Goal: Task Accomplishment & Management: Use online tool/utility

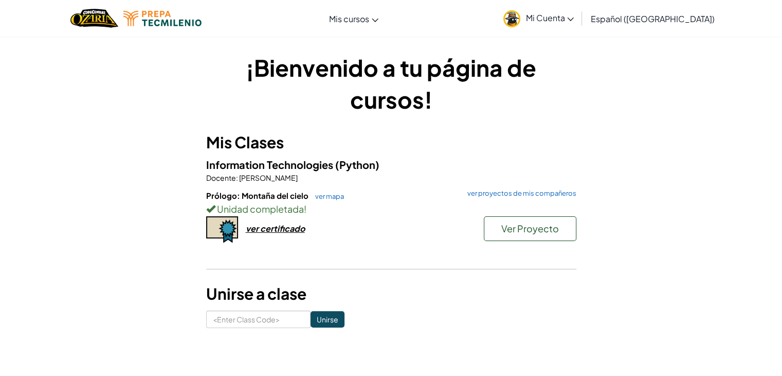
click at [647, 18] on span "Español ([GEOGRAPHIC_DATA])" at bounding box center [653, 18] width 124 height 11
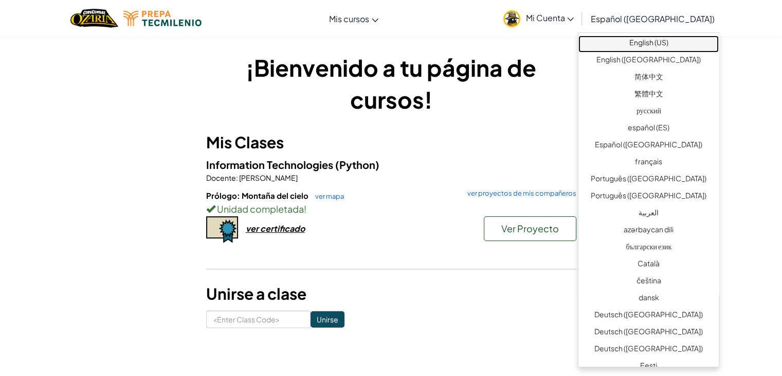
click at [657, 38] on link "English (US)" at bounding box center [649, 43] width 140 height 17
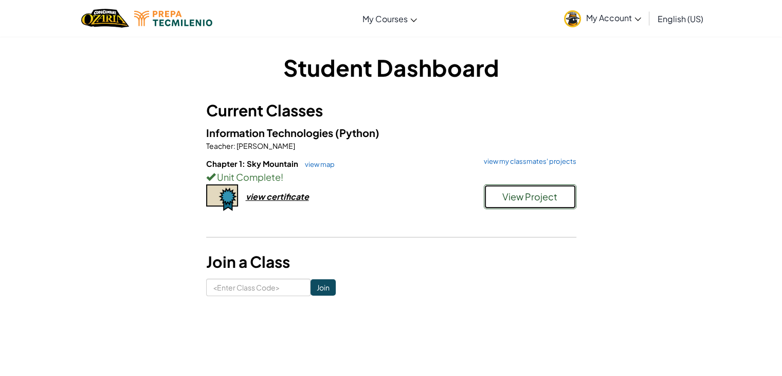
click at [535, 192] on span "View Project" at bounding box center [530, 196] width 55 height 12
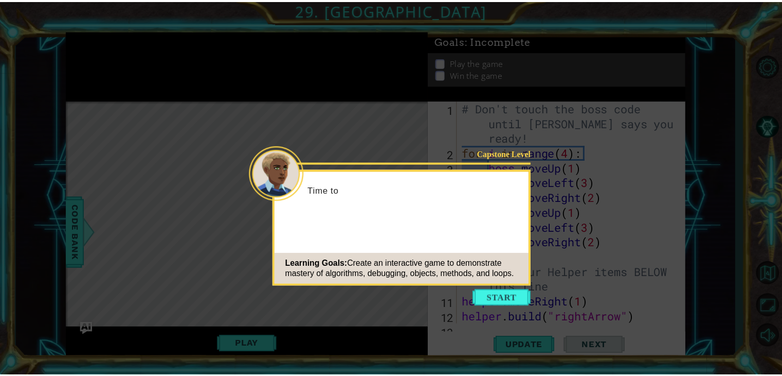
scroll to position [387, 0]
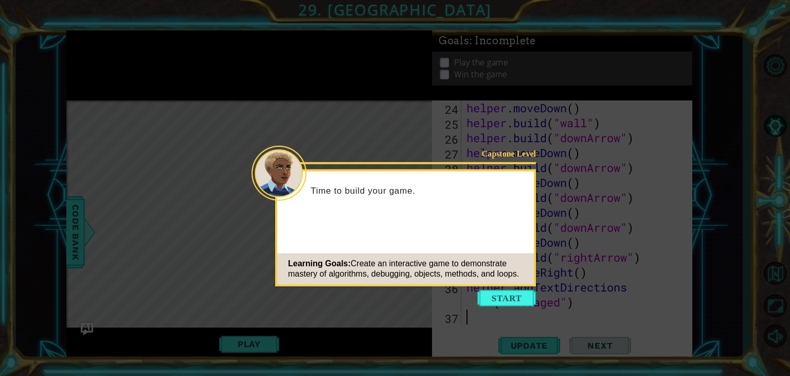
click at [423, 295] on icon at bounding box center [395, 188] width 790 height 376
click at [398, 313] on icon at bounding box center [395, 188] width 790 height 376
click at [496, 294] on button "Start" at bounding box center [506, 298] width 59 height 16
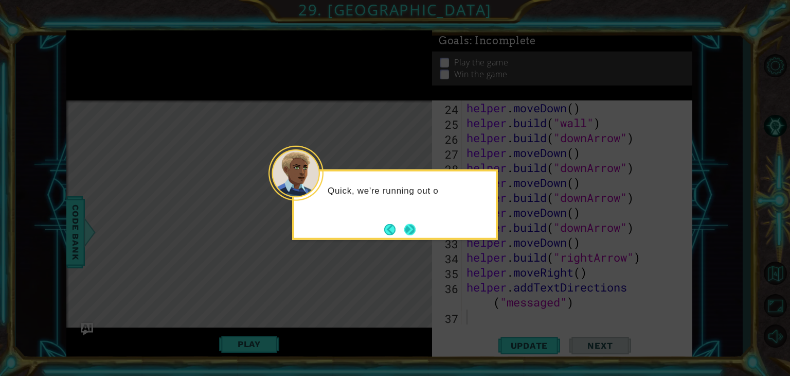
click at [405, 231] on button "Next" at bounding box center [409, 228] width 11 height 11
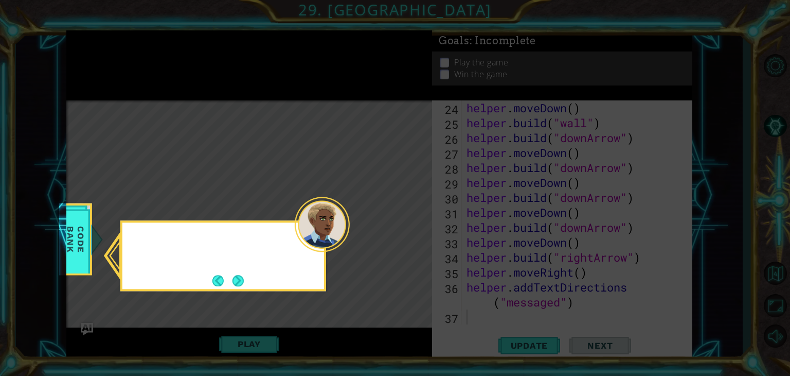
click at [405, 231] on icon at bounding box center [395, 188] width 790 height 376
click at [241, 275] on button "Next" at bounding box center [238, 280] width 11 height 11
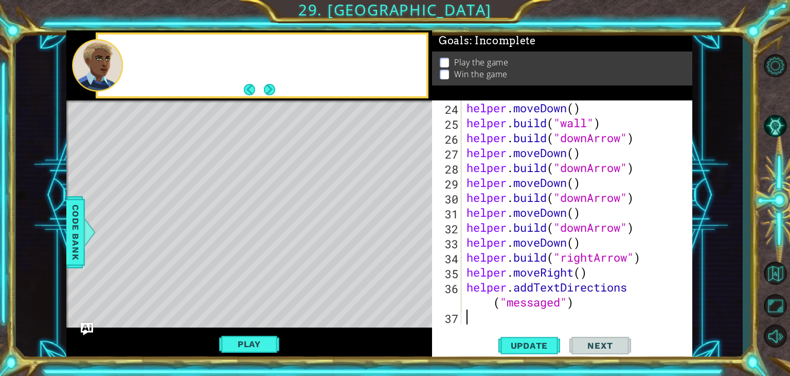
click at [241, 274] on div "Level Map" at bounding box center [303, 251] width 475 height 303
click at [248, 332] on div "Play" at bounding box center [249, 343] width 366 height 33
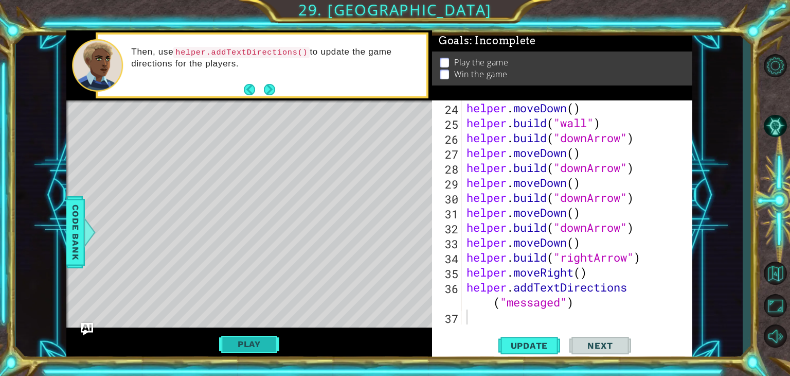
click at [246, 341] on button "Play" at bounding box center [249, 344] width 60 height 20
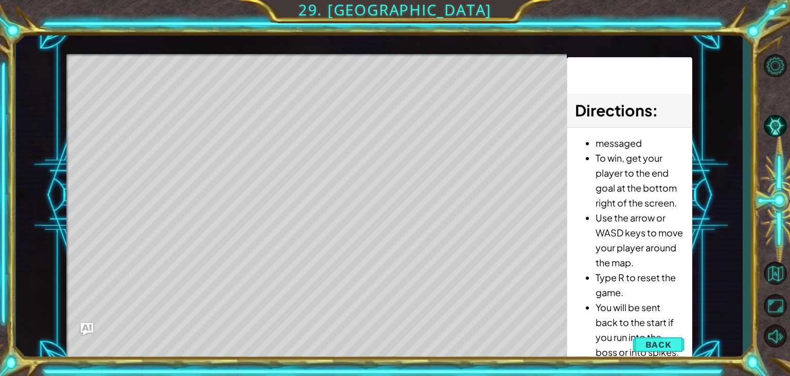
click at [249, 340] on div "Level Map" at bounding box center [303, 205] width 475 height 303
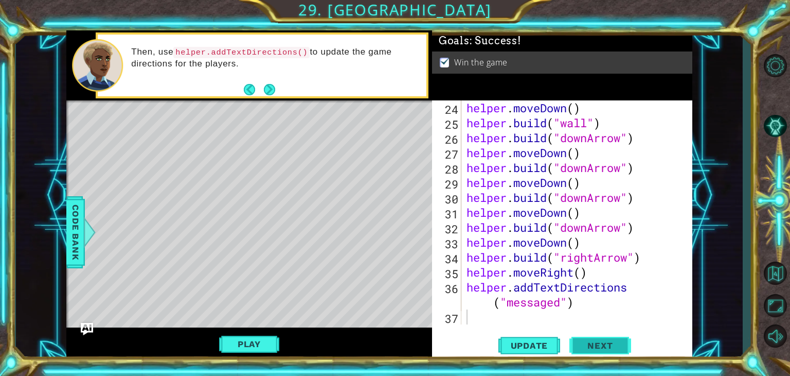
click at [603, 348] on span "Next" at bounding box center [600, 346] width 46 height 10
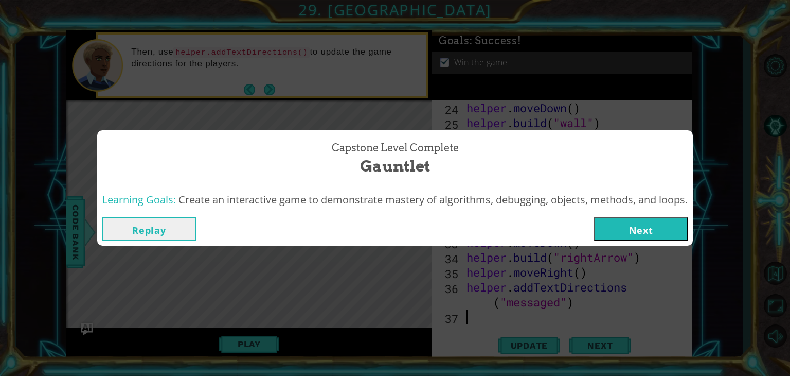
click at [640, 233] on button "Next" at bounding box center [641, 228] width 94 height 23
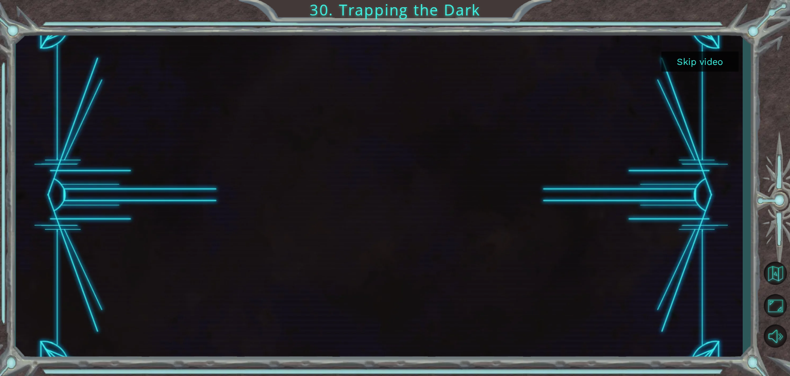
click at [685, 62] on button "Skip video" at bounding box center [700, 61] width 77 height 20
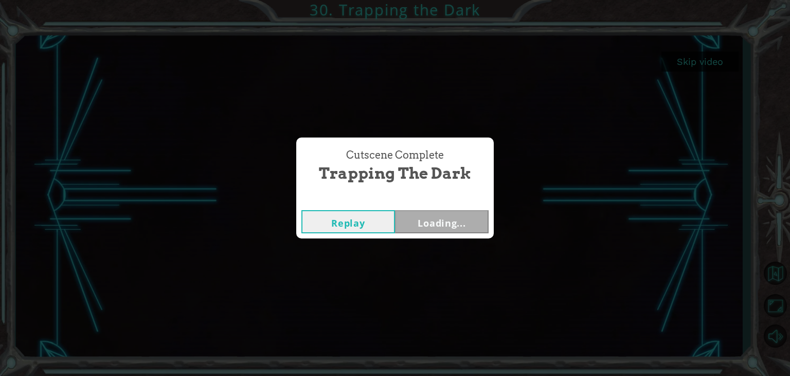
click at [685, 62] on div "Cutscene Complete Trapping the Dark Replay Loading..." at bounding box center [395, 188] width 790 height 376
click at [433, 220] on button "Next" at bounding box center [442, 221] width 94 height 23
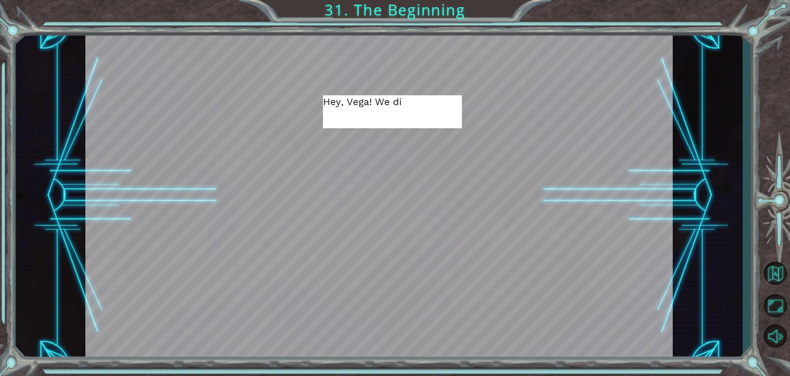
click at [650, 257] on div at bounding box center [378, 195] width 587 height 330
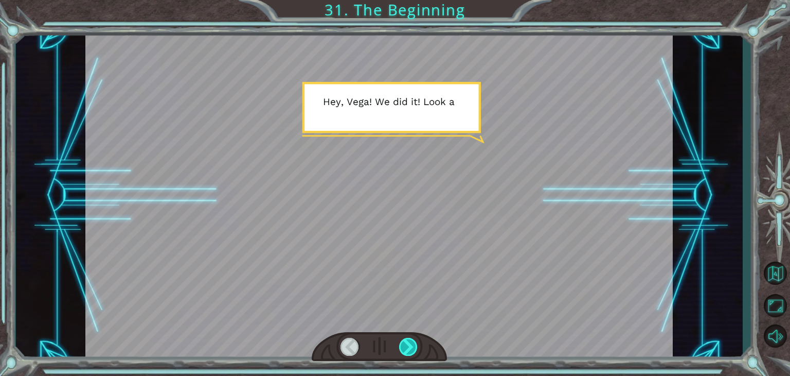
click at [407, 352] on div at bounding box center [379, 347] width 135 height 30
click at [409, 342] on div at bounding box center [408, 346] width 19 height 18
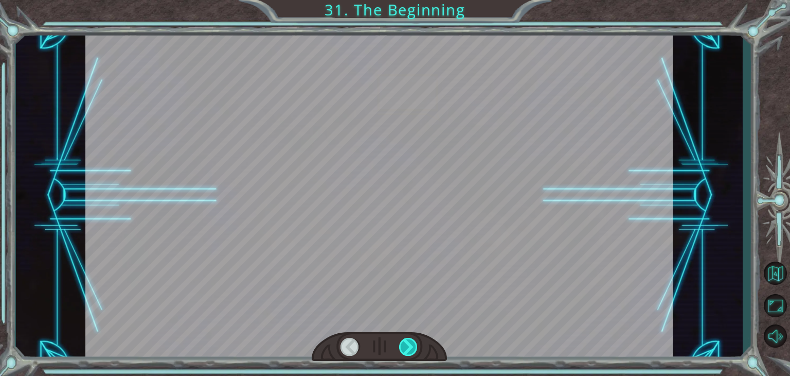
click at [409, 342] on div at bounding box center [408, 346] width 19 height 18
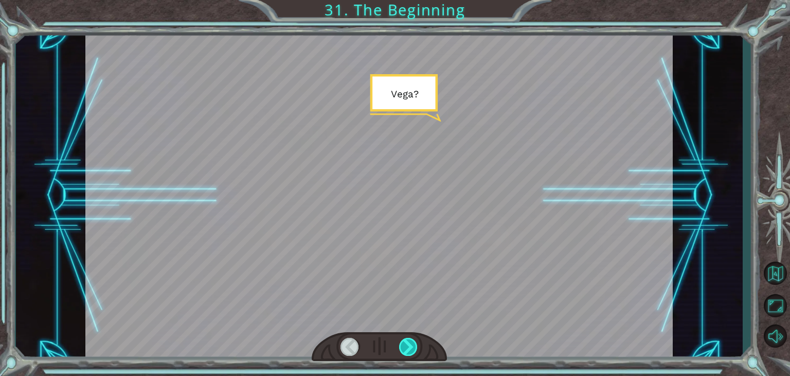
click at [409, 342] on div at bounding box center [408, 346] width 19 height 18
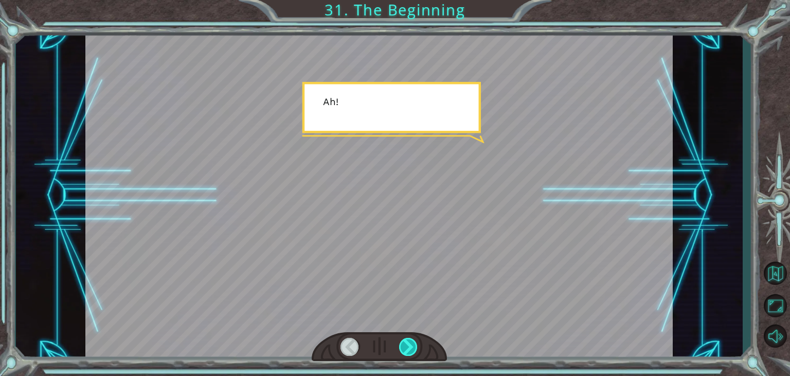
click at [409, 342] on div at bounding box center [408, 346] width 19 height 18
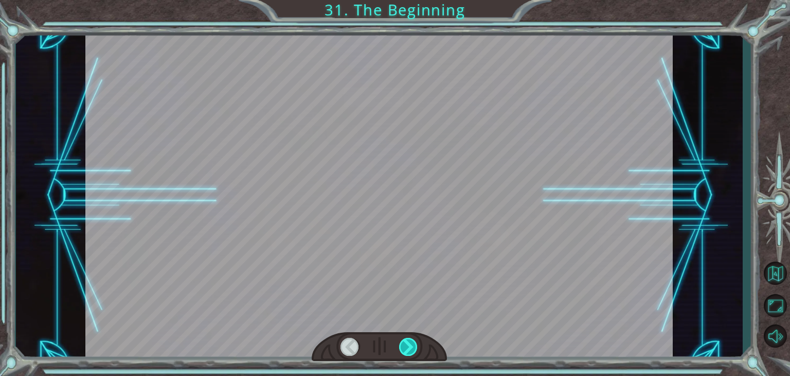
click at [409, 342] on div at bounding box center [408, 346] width 19 height 18
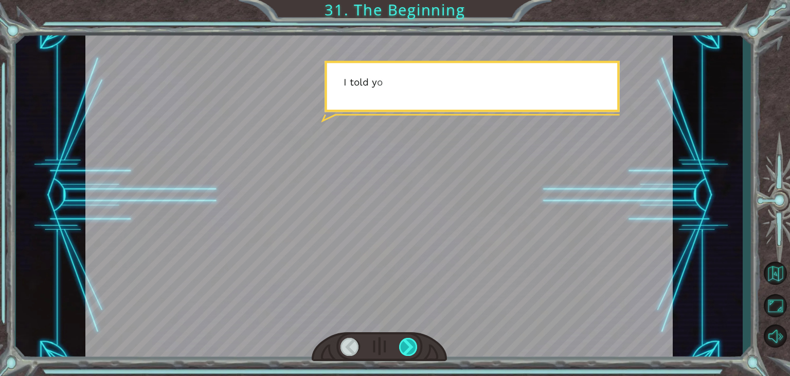
click at [409, 342] on div at bounding box center [408, 346] width 19 height 18
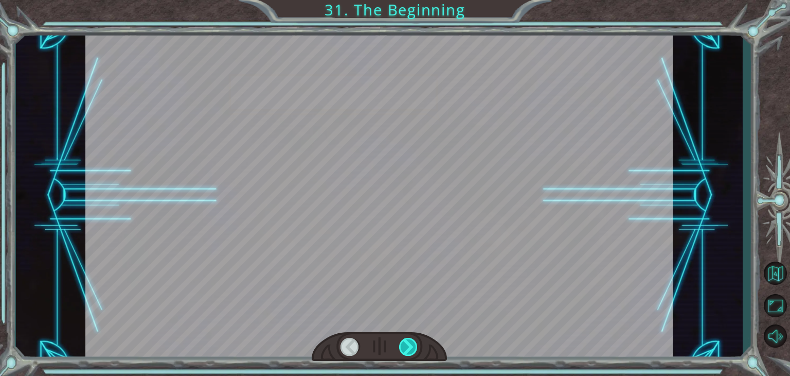
click at [409, 342] on div at bounding box center [408, 346] width 19 height 18
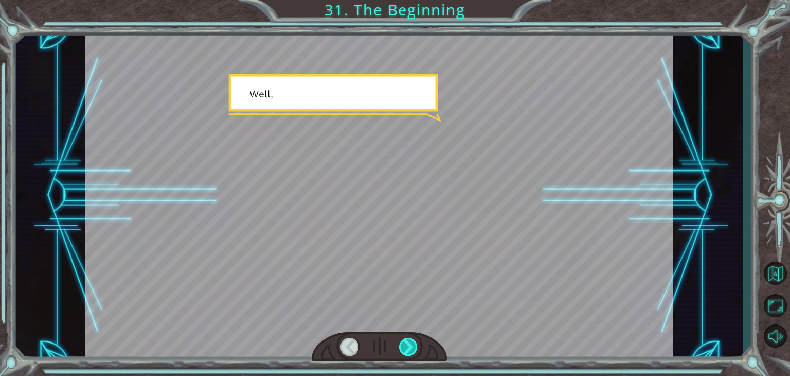
click at [409, 342] on div at bounding box center [408, 346] width 19 height 18
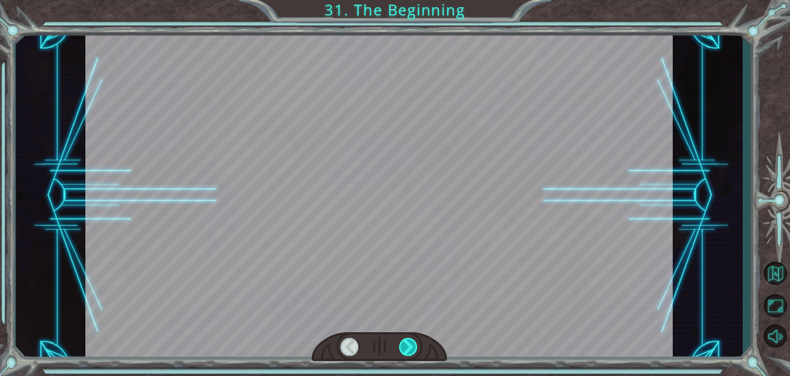
click at [409, 342] on div at bounding box center [408, 346] width 19 height 18
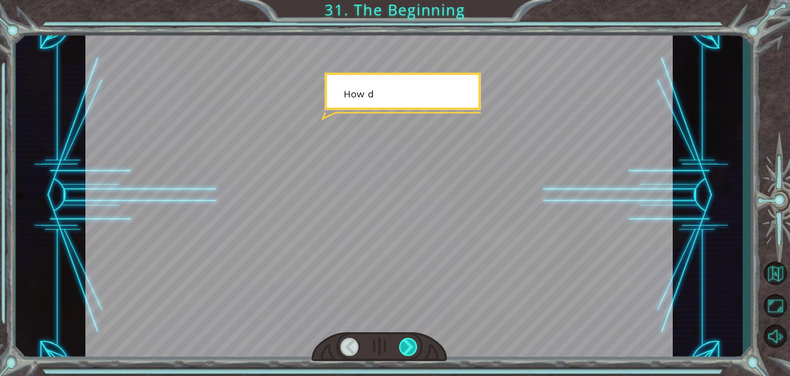
click at [409, 342] on div at bounding box center [408, 346] width 19 height 18
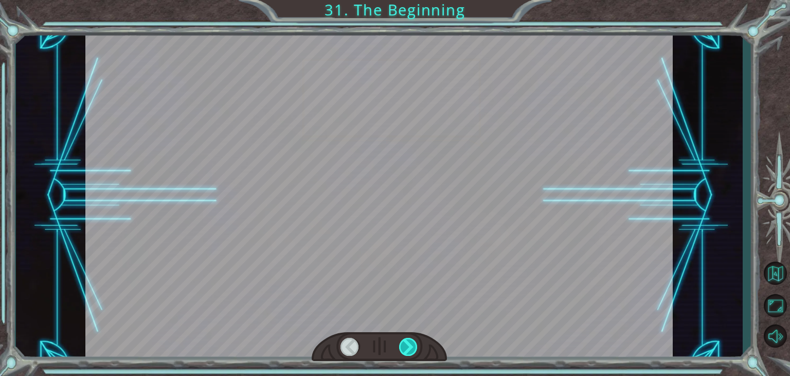
click at [409, 342] on div at bounding box center [408, 346] width 19 height 18
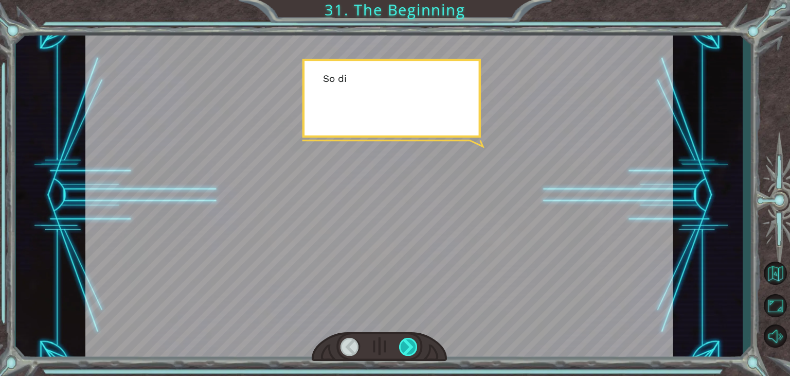
click at [409, 342] on div at bounding box center [408, 346] width 19 height 18
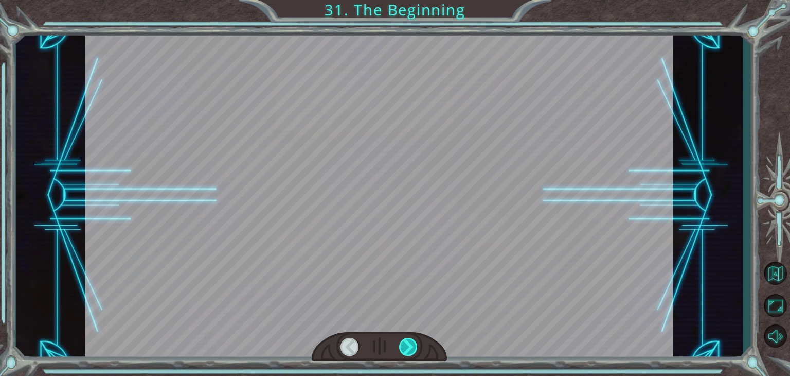
click at [409, 342] on div at bounding box center [408, 346] width 19 height 18
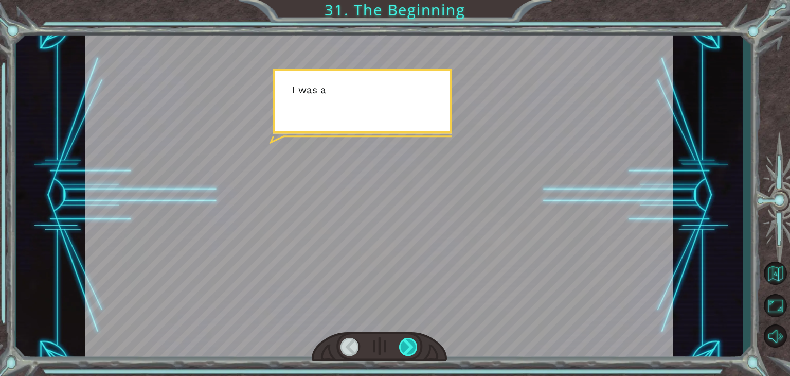
click at [409, 342] on div at bounding box center [408, 346] width 19 height 18
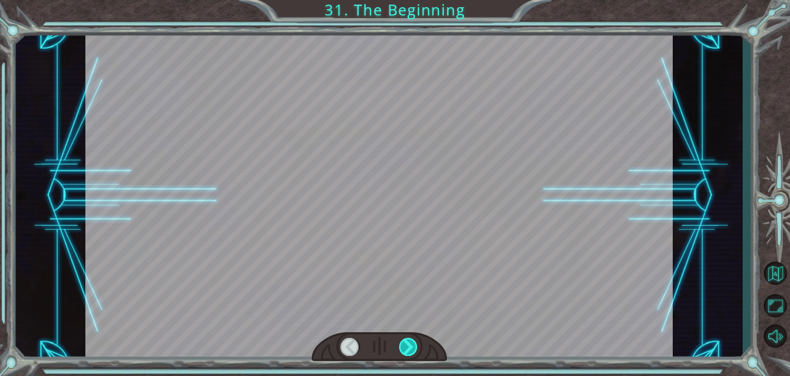
click at [409, 342] on div at bounding box center [408, 346] width 19 height 18
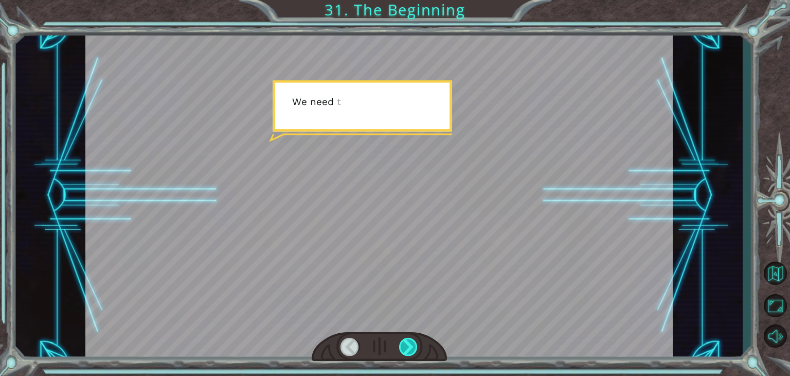
click at [409, 342] on div at bounding box center [408, 346] width 19 height 18
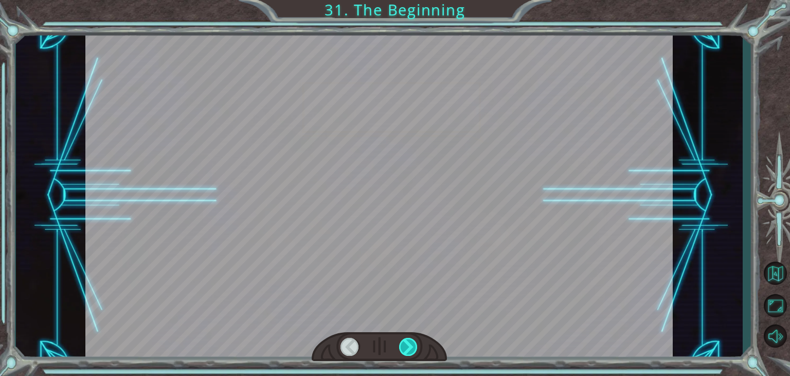
click at [409, 342] on div at bounding box center [408, 346] width 19 height 18
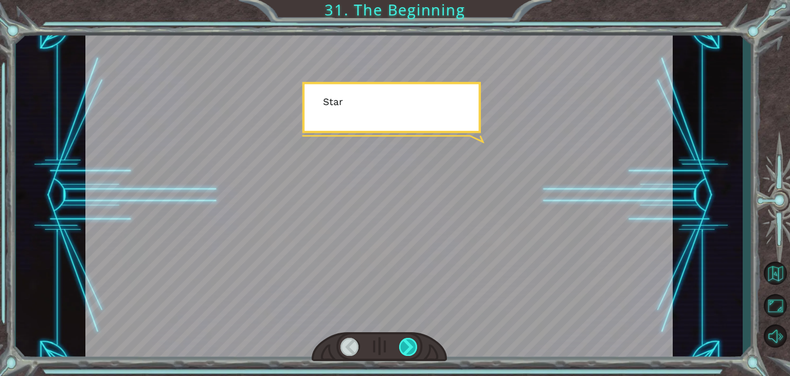
click at [409, 342] on div at bounding box center [408, 346] width 19 height 18
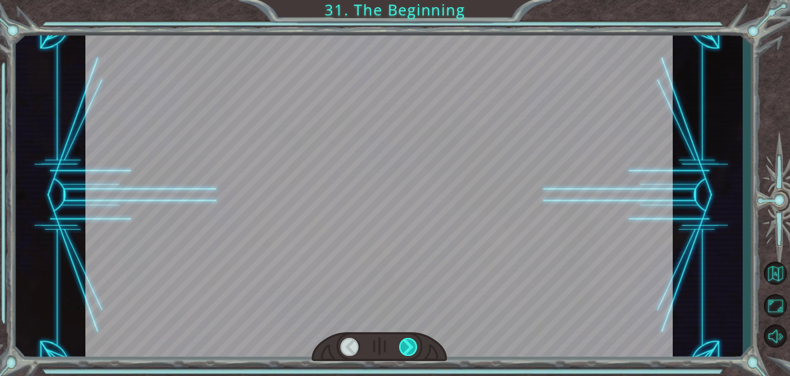
click at [409, 342] on div at bounding box center [408, 346] width 19 height 18
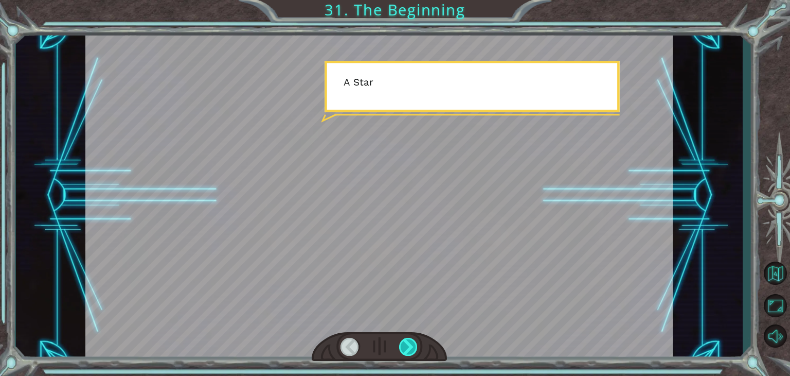
click at [409, 342] on div at bounding box center [408, 346] width 19 height 18
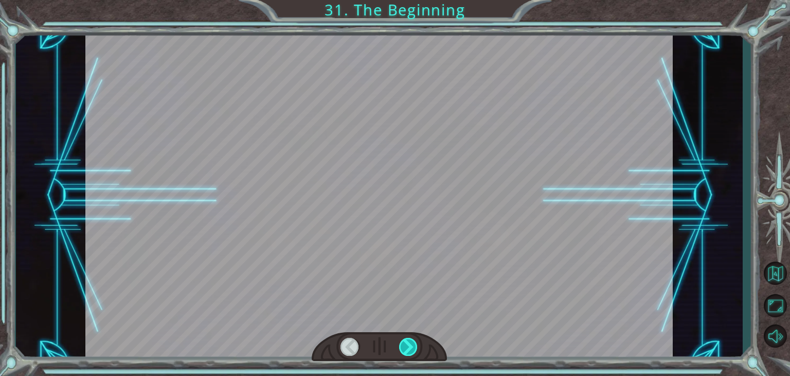
click at [409, 342] on div at bounding box center [408, 346] width 19 height 18
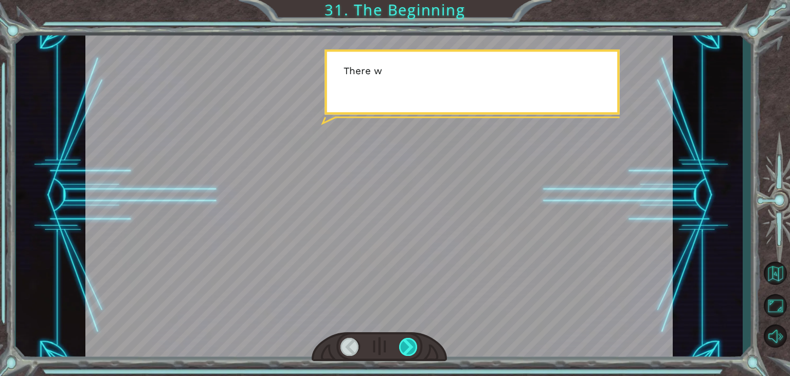
click at [408, 341] on div at bounding box center [408, 346] width 19 height 18
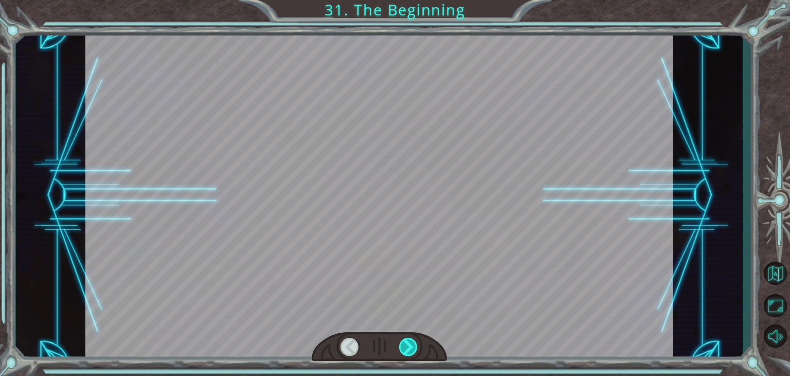
click at [409, 340] on div at bounding box center [408, 346] width 19 height 18
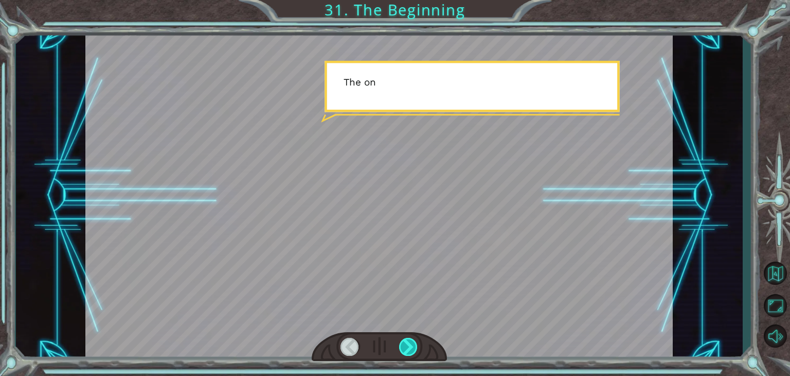
click at [409, 340] on div at bounding box center [408, 346] width 19 height 18
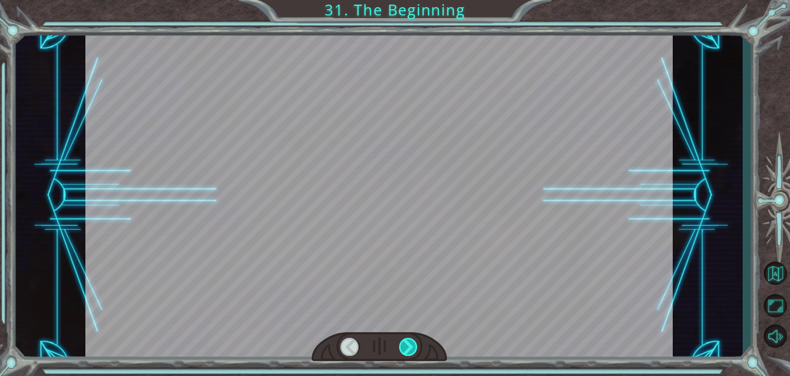
click at [409, 340] on div at bounding box center [408, 346] width 19 height 18
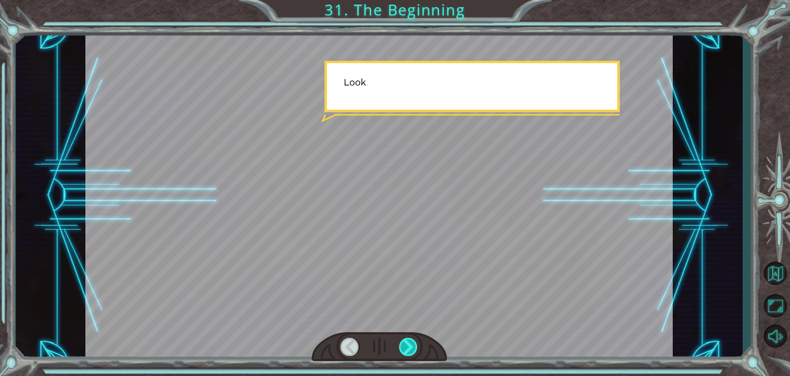
click at [409, 340] on div at bounding box center [408, 346] width 19 height 18
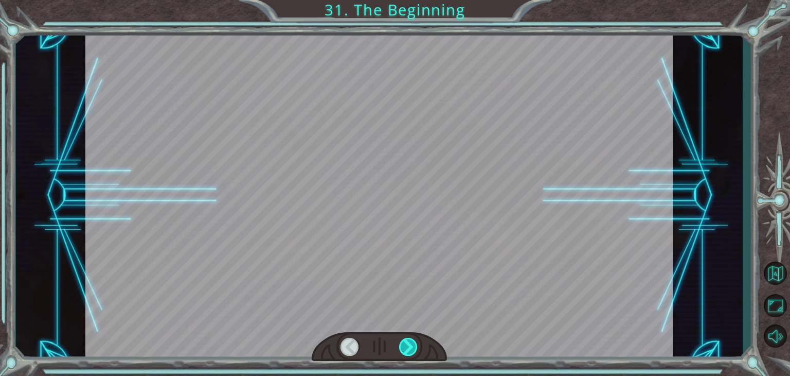
click at [409, 340] on div at bounding box center [408, 346] width 19 height 18
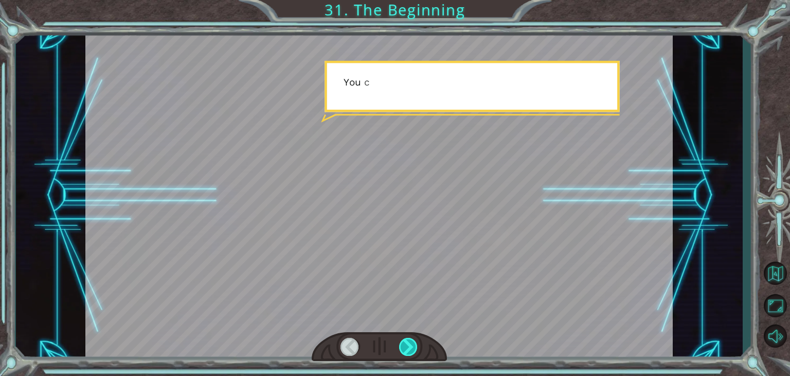
click at [409, 340] on div at bounding box center [408, 346] width 19 height 18
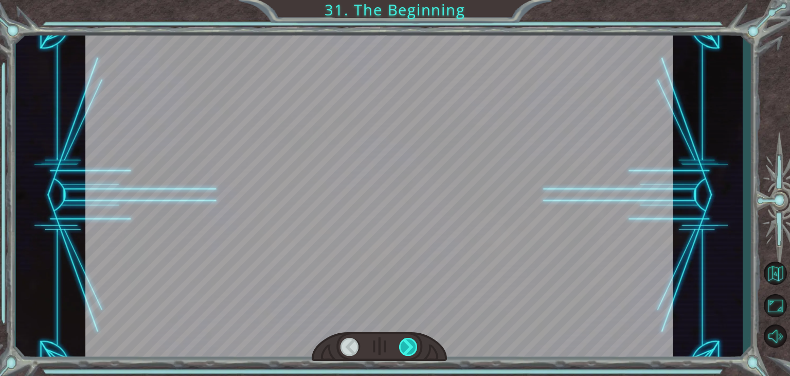
click at [409, 340] on div at bounding box center [408, 346] width 19 height 18
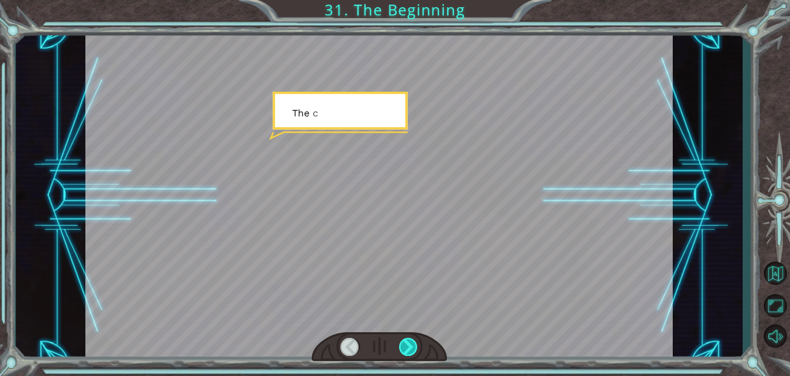
click at [409, 340] on div at bounding box center [408, 346] width 19 height 18
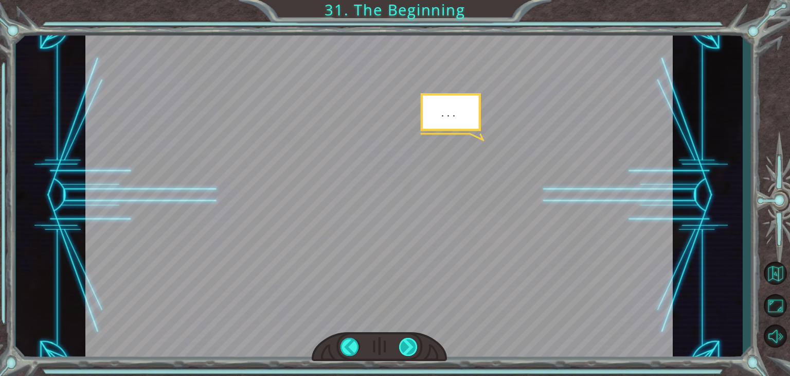
click at [409, 340] on div at bounding box center [408, 346] width 19 height 18
click at [411, 340] on div at bounding box center [408, 346] width 19 height 18
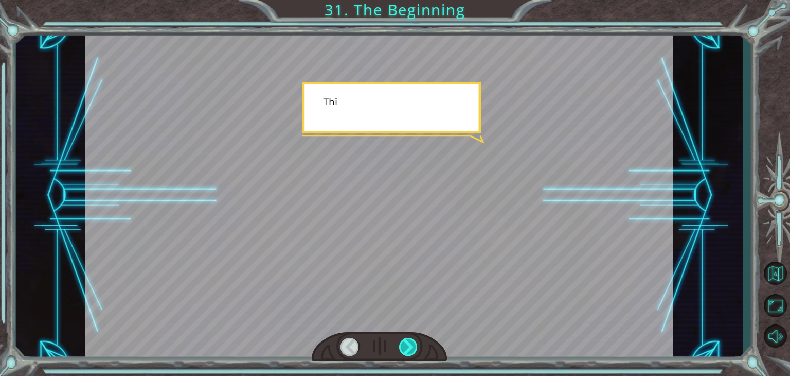
click at [412, 340] on div at bounding box center [408, 346] width 19 height 18
click at [415, 338] on div at bounding box center [408, 346] width 19 height 18
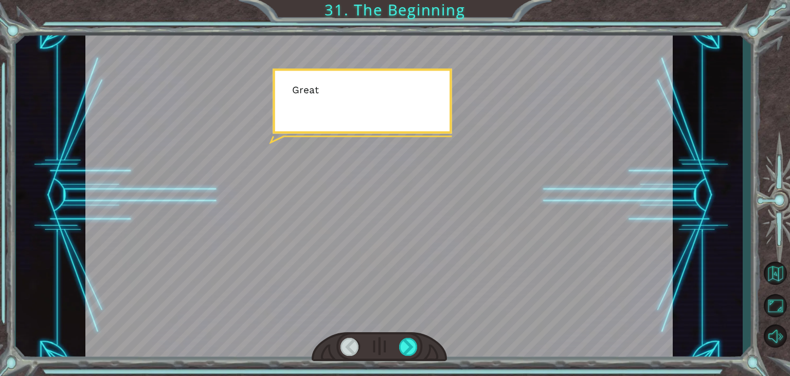
click at [426, 334] on div at bounding box center [379, 347] width 135 height 30
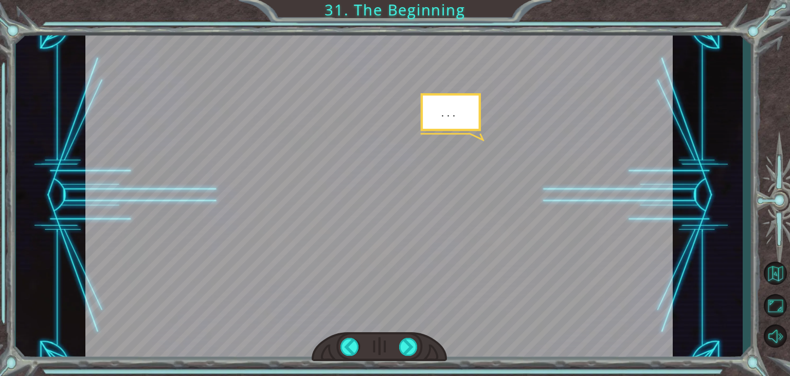
click at [429, 334] on div at bounding box center [379, 347] width 135 height 30
click at [469, 319] on div at bounding box center [378, 195] width 587 height 330
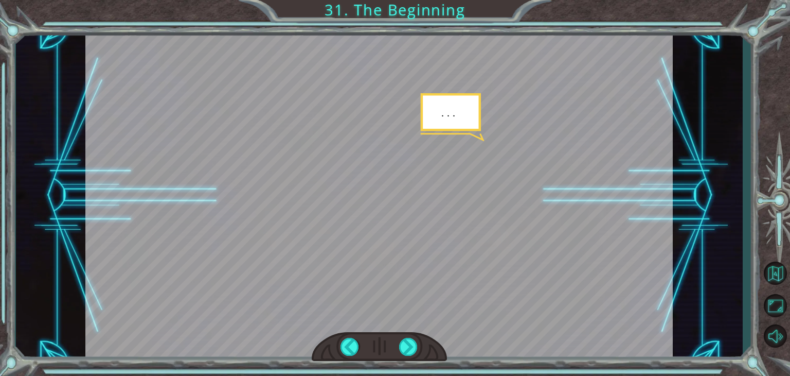
click at [469, 319] on div at bounding box center [378, 195] width 587 height 330
click at [410, 344] on div at bounding box center [408, 346] width 19 height 18
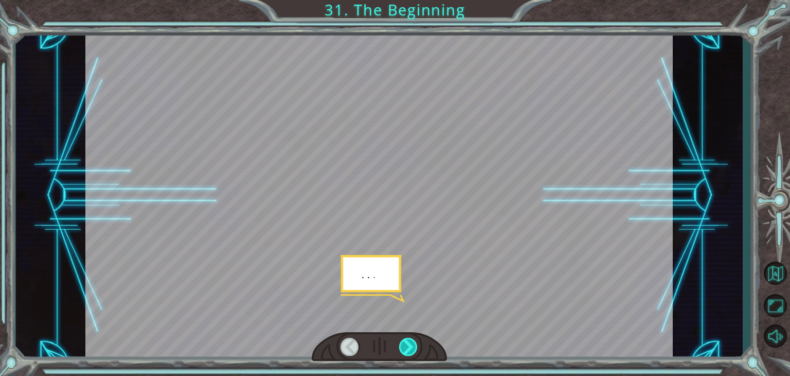
click at [410, 344] on div at bounding box center [408, 346] width 19 height 18
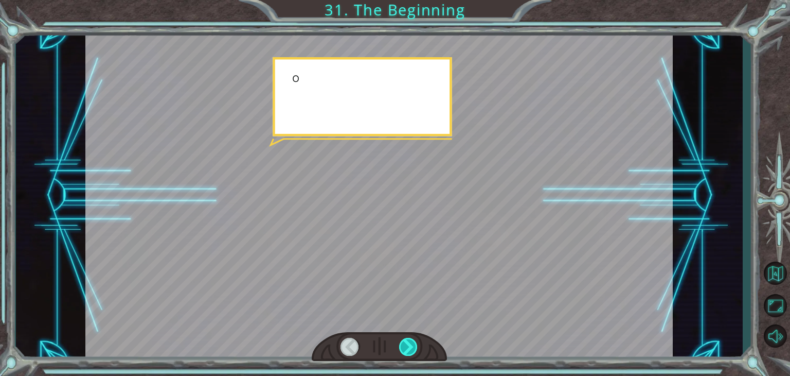
click at [410, 344] on div at bounding box center [408, 346] width 19 height 18
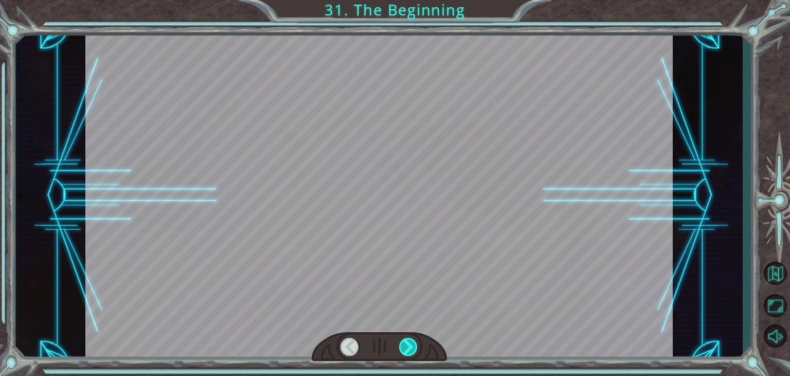
click at [410, 344] on div at bounding box center [408, 346] width 19 height 18
click at [413, 344] on div at bounding box center [408, 346] width 19 height 18
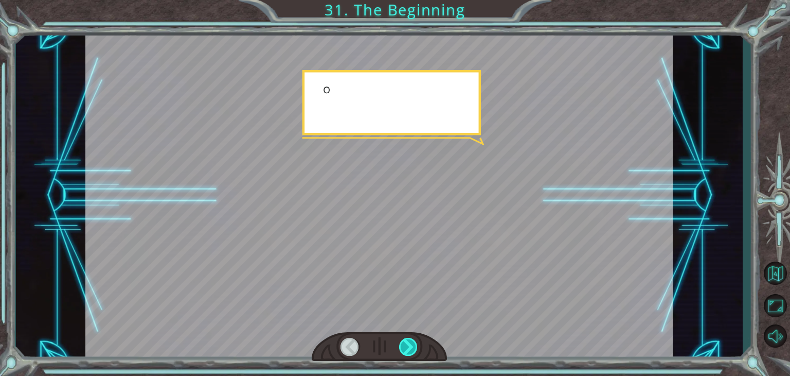
click at [413, 344] on div at bounding box center [408, 346] width 19 height 18
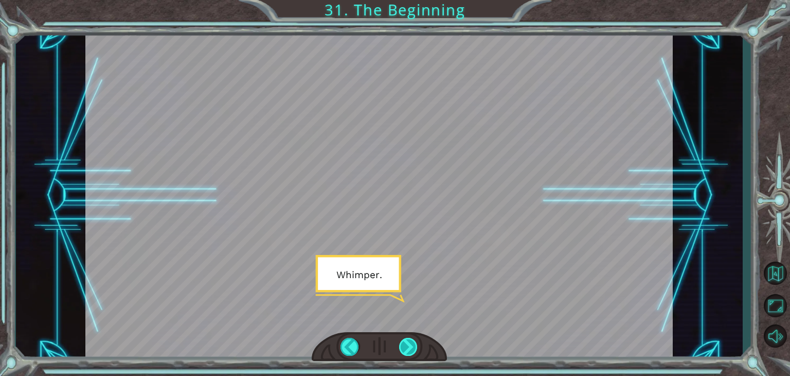
click at [414, 345] on div at bounding box center [408, 346] width 19 height 18
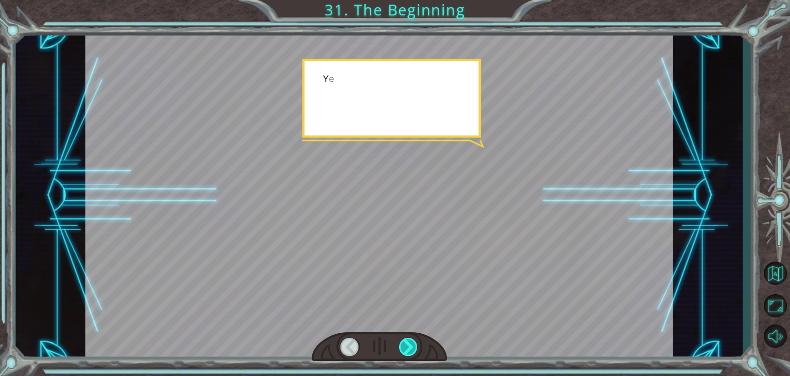
click at [414, 345] on div at bounding box center [408, 346] width 19 height 18
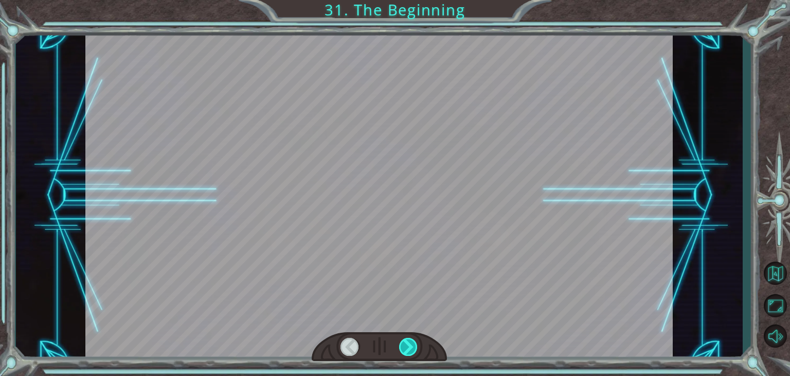
click at [414, 345] on div at bounding box center [408, 346] width 19 height 18
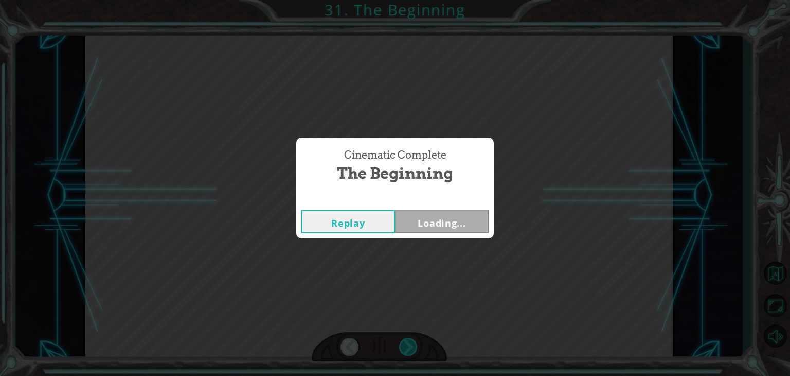
click at [413, 0] on div "Temporary Text H e y , V e g a ! W e d i d i t ! L o o k a t t h e s u n ! . . …" at bounding box center [395, 0] width 790 height 0
click at [413, 349] on div "Cinematic Complete The Beginning Replay Loading..." at bounding box center [395, 188] width 790 height 376
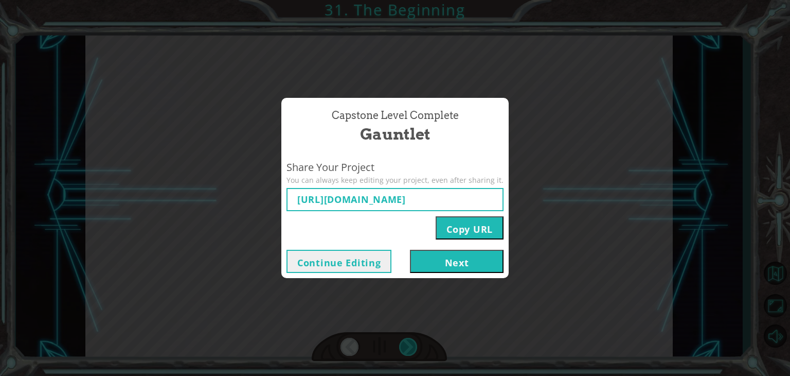
type input "[URL][DOMAIN_NAME]"
click at [430, 312] on div "Capstone Level Complete Gauntlet Share Your Project You can always keep editing…" at bounding box center [395, 188] width 790 height 376
click at [452, 267] on button "Next" at bounding box center [457, 260] width 94 height 23
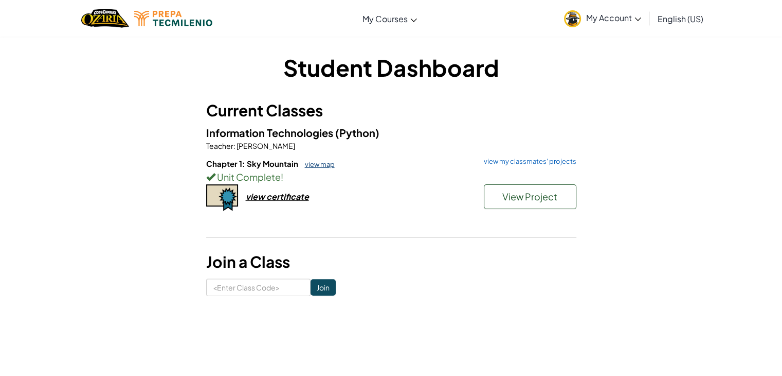
click at [323, 163] on link "view map" at bounding box center [317, 164] width 35 height 8
click at [294, 200] on div "view certificate" at bounding box center [277, 196] width 63 height 11
